Goal: Ask a question: Seek information or help from site administrators or community

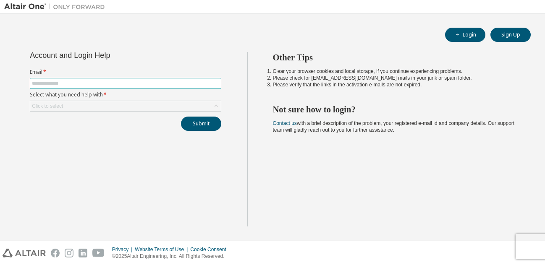
click at [160, 78] on span at bounding box center [125, 83] width 191 height 11
click at [155, 84] on input "text" at bounding box center [125, 83] width 187 height 7
type input "**********"
click at [158, 106] on div "Click to select" at bounding box center [125, 106] width 191 height 10
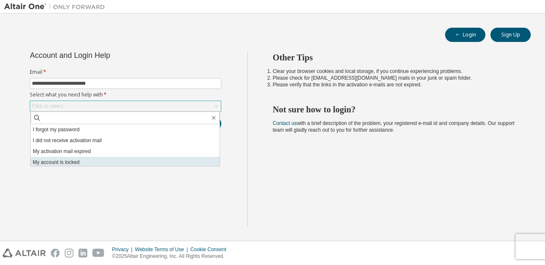
click at [86, 158] on li "My account is locked" at bounding box center [125, 162] width 189 height 11
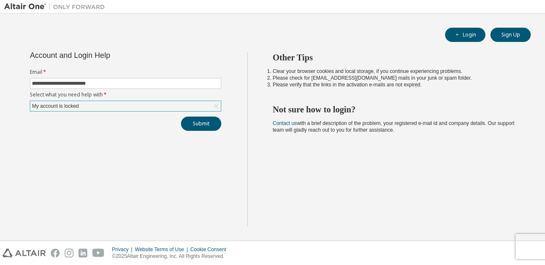
click at [200, 107] on div "My account is locked" at bounding box center [125, 106] width 191 height 10
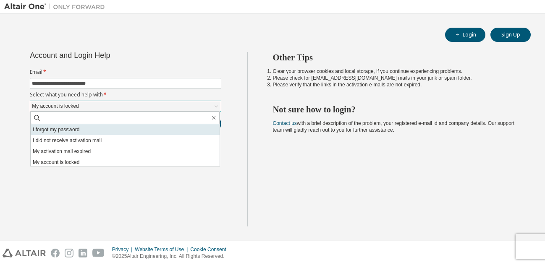
click at [148, 131] on li "I forgot my password" at bounding box center [125, 129] width 189 height 11
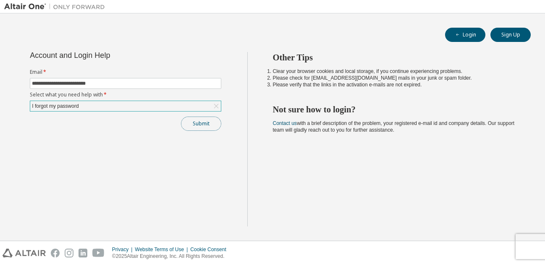
click at [193, 119] on button "Submit" at bounding box center [201, 124] width 40 height 14
